Goal: Task Accomplishment & Management: Manage account settings

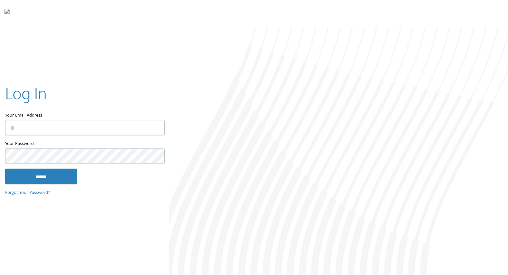
click at [61, 127] on input "Your Email Address" at bounding box center [84, 127] width 159 height 15
type input "**********"
click at [25, 170] on input "******" at bounding box center [41, 175] width 72 height 15
